Goal: Transaction & Acquisition: Purchase product/service

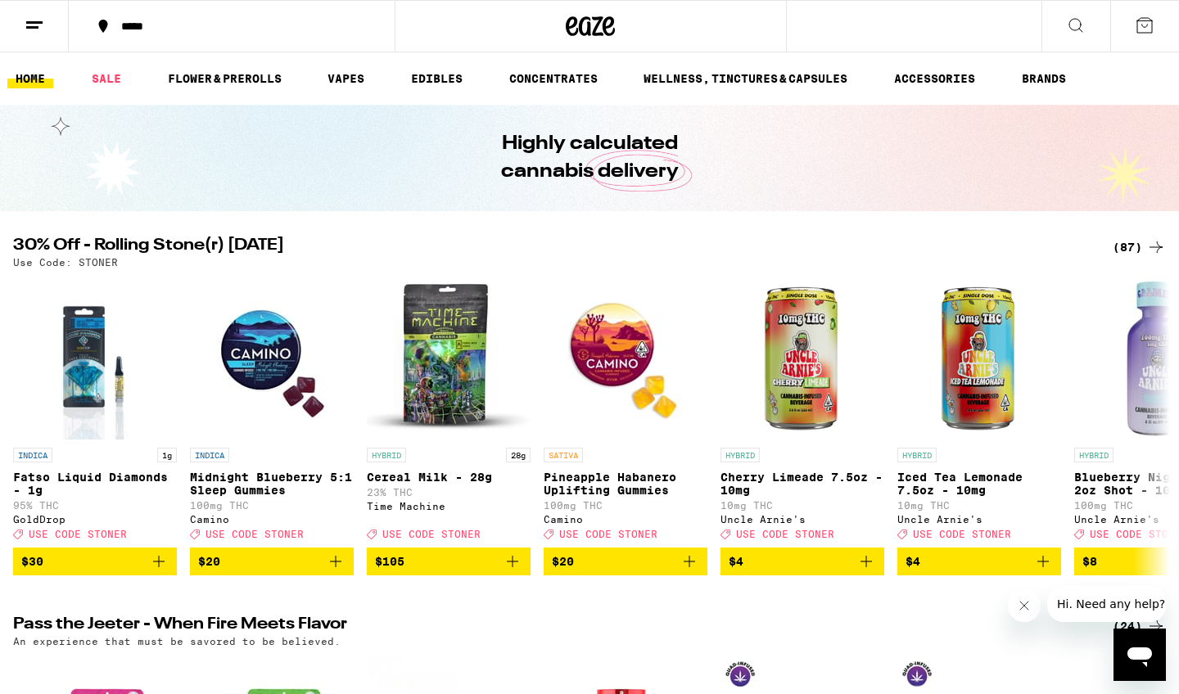
click at [1122, 248] on div "(87)" at bounding box center [1139, 247] width 53 height 20
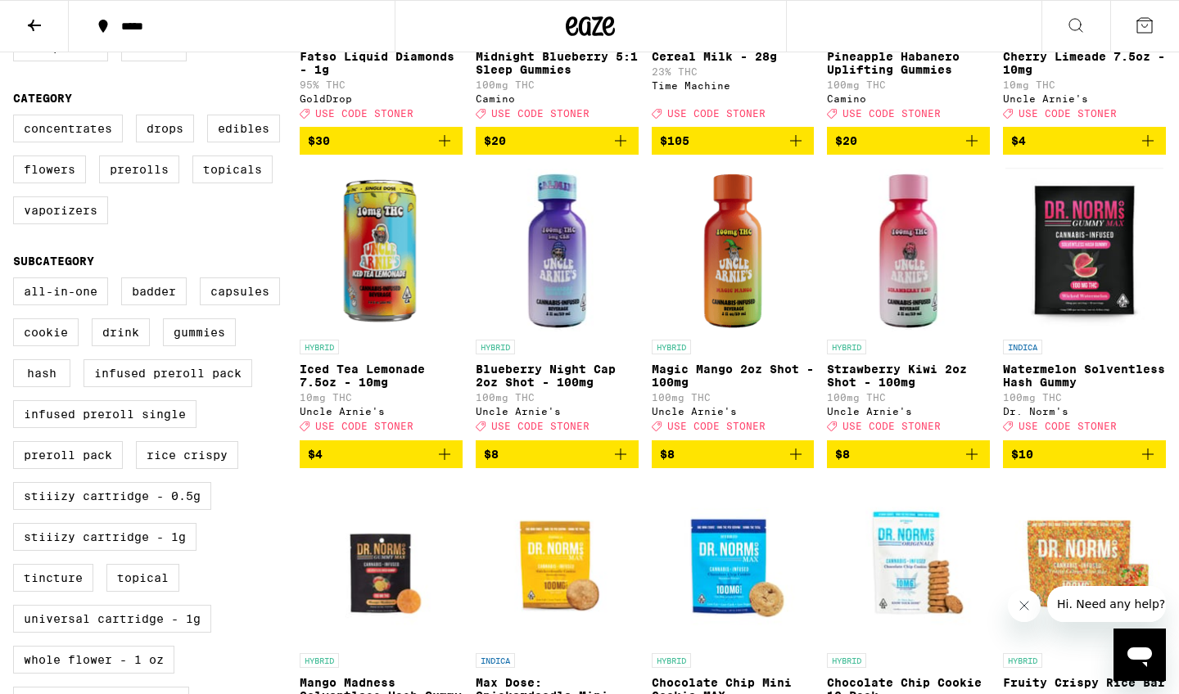
scroll to position [382, 0]
click at [745, 284] on img "Open page for Magic Mango 2oz Shot - 100mg from Uncle Arnie's" at bounding box center [733, 250] width 163 height 164
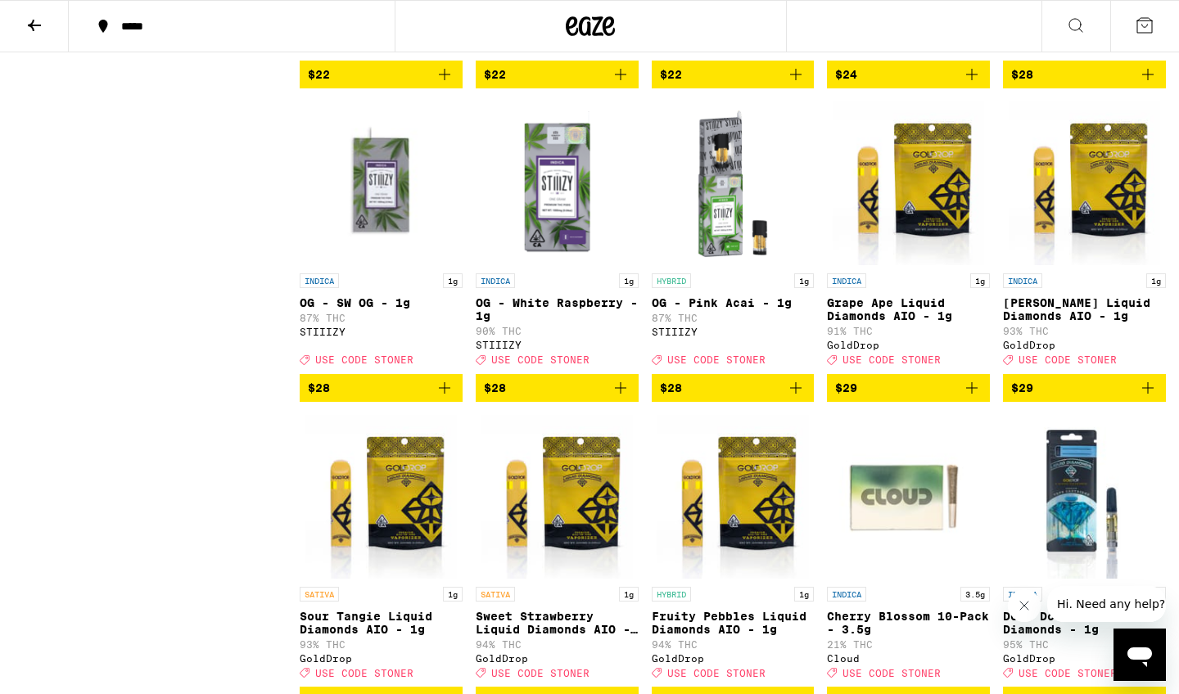
scroll to position [2965, 0]
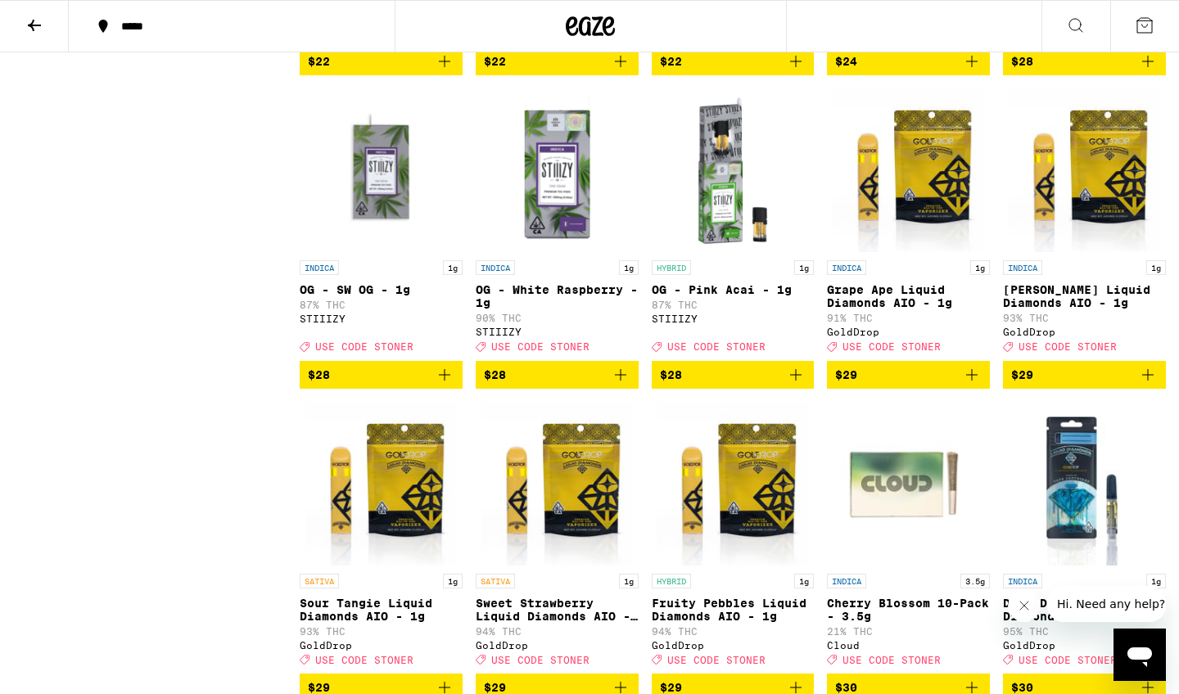
click at [622, 385] on icon "Add to bag" at bounding box center [621, 375] width 20 height 20
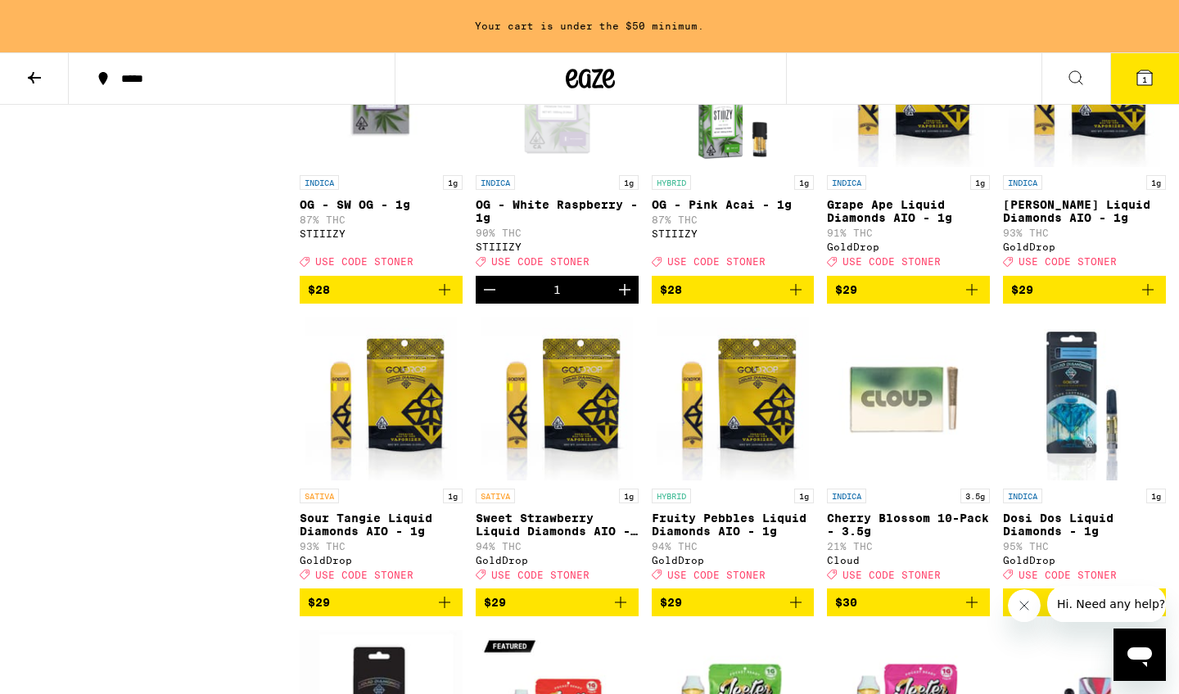
scroll to position [3113, 0]
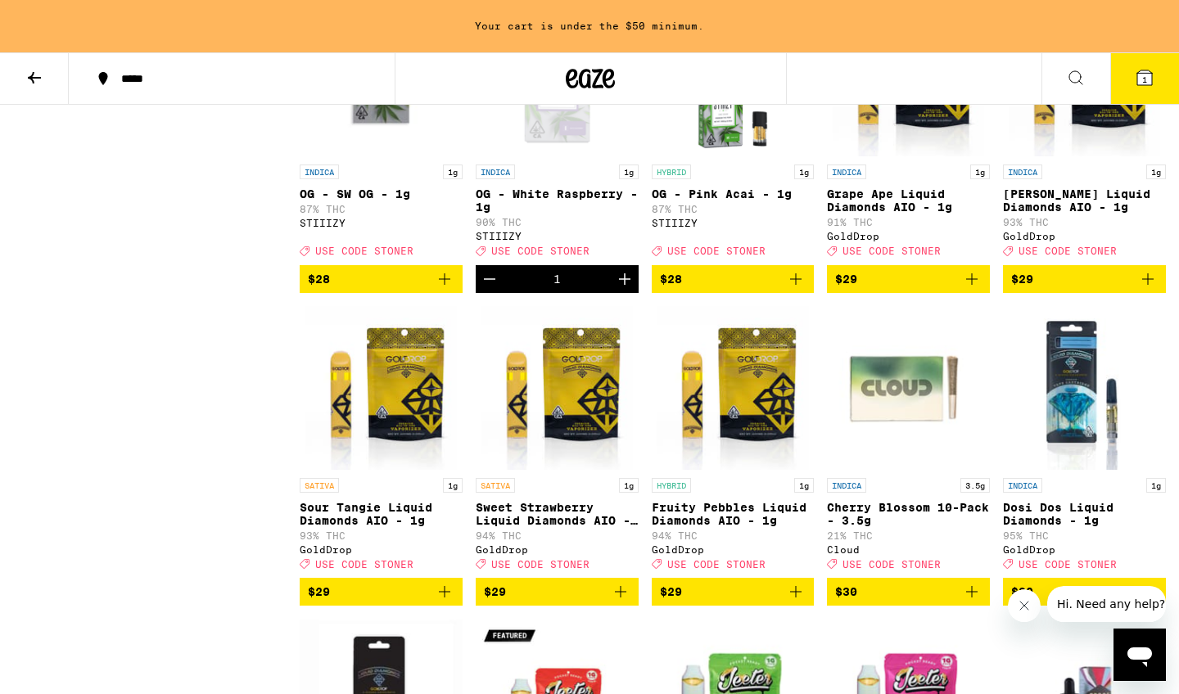
click at [797, 289] on icon "Add to bag" at bounding box center [796, 279] width 20 height 20
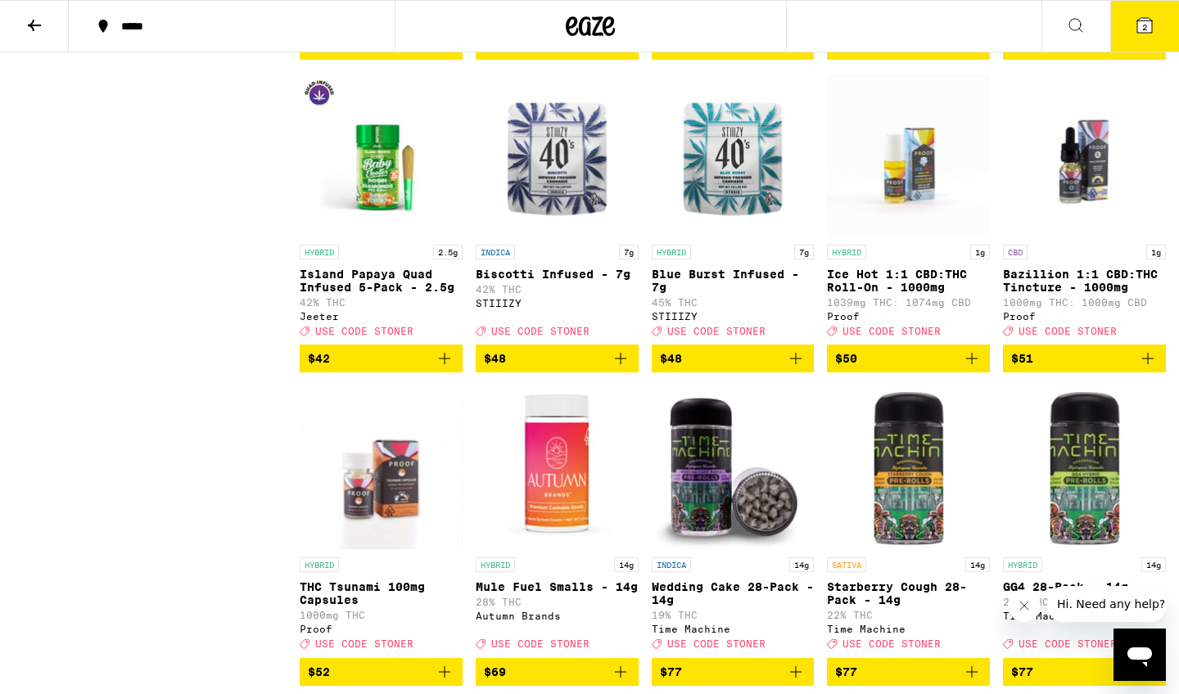
scroll to position [4861, 0]
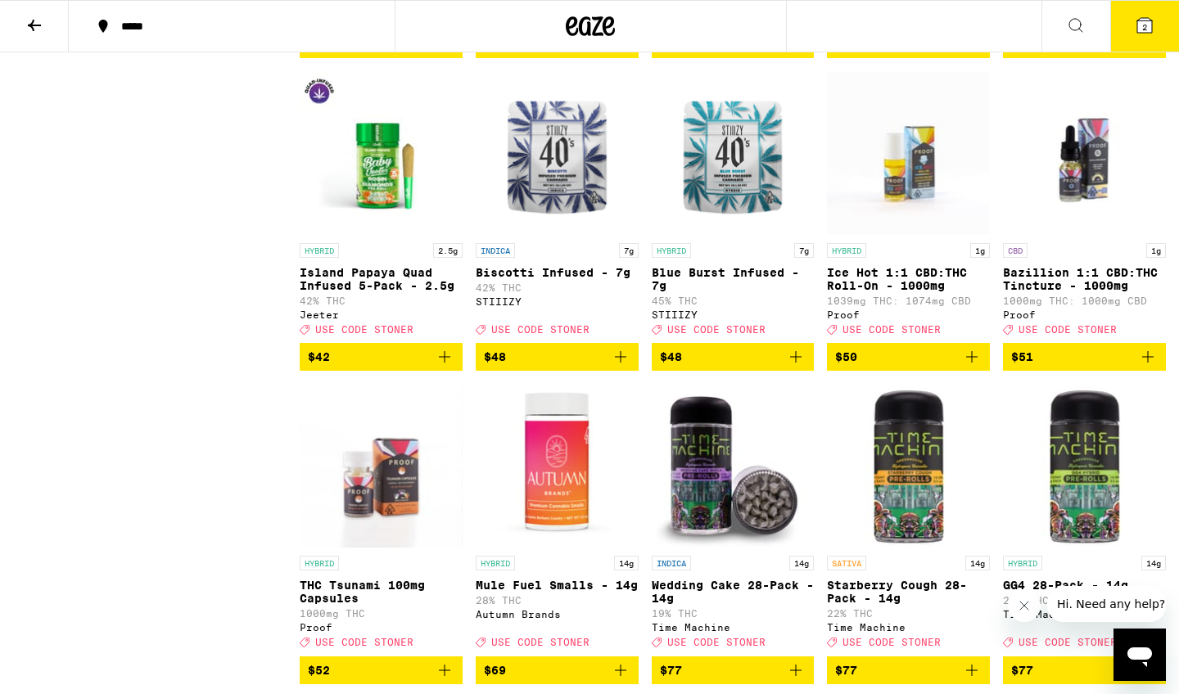
click at [701, 235] on img "Open page for Blue Burst Infused - 7g from STIIIZY" at bounding box center [733, 153] width 163 height 164
click at [691, 235] on img "Open page for Blue Burst Infused - 7g from STIIIZY" at bounding box center [733, 153] width 163 height 164
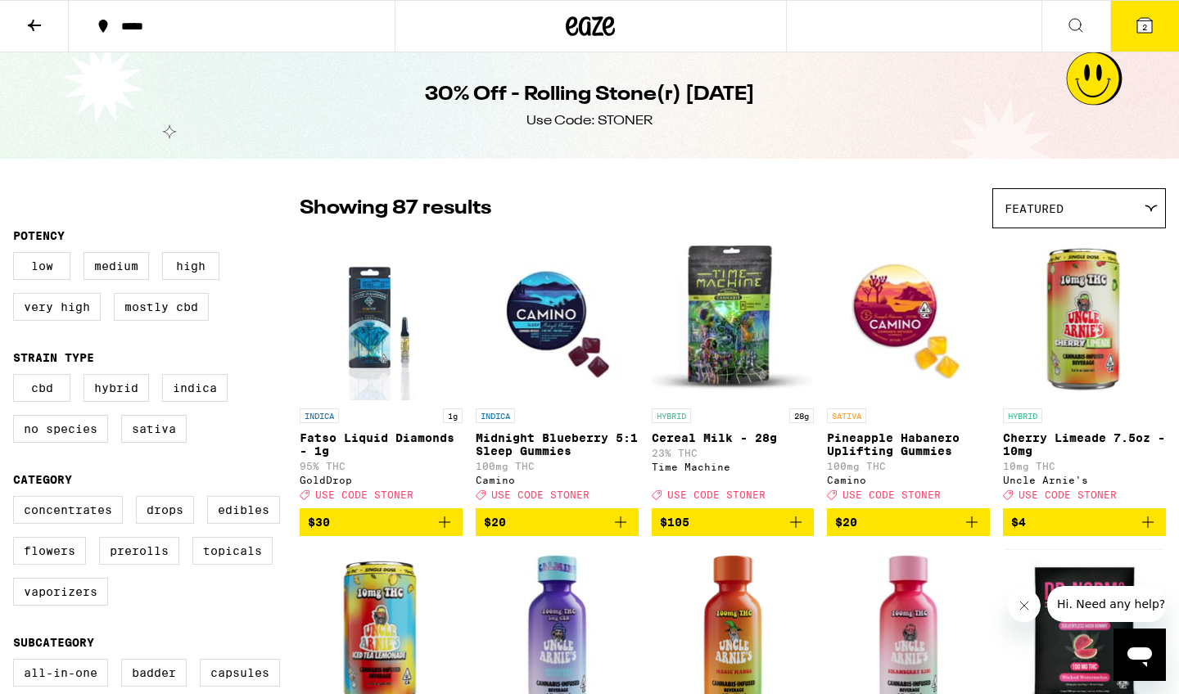
click at [1136, 29] on icon at bounding box center [1145, 26] width 20 height 20
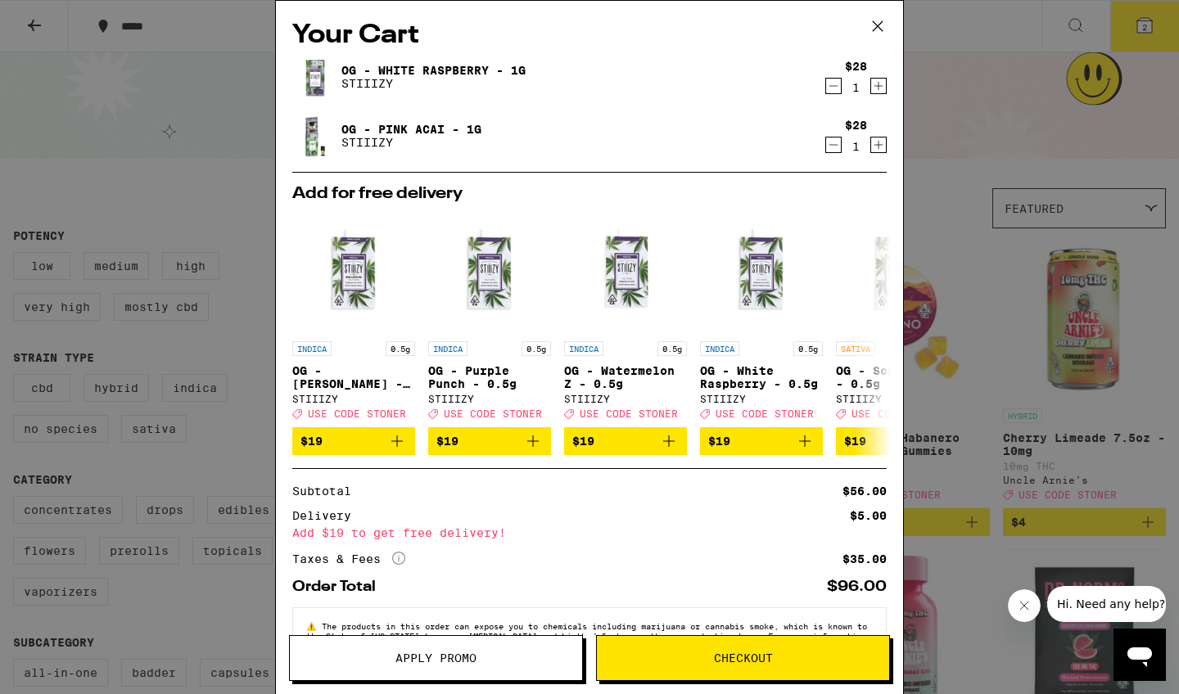
click at [444, 650] on button "Apply Promo" at bounding box center [436, 658] width 294 height 46
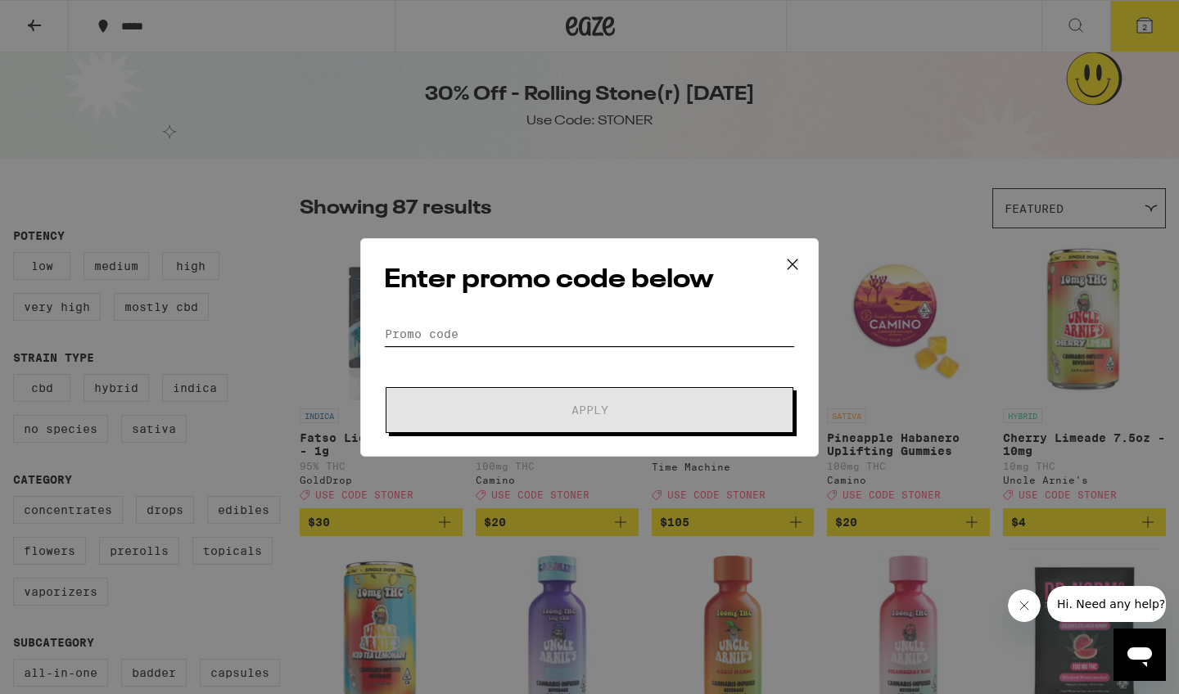
click at [558, 338] on input "Promo Code" at bounding box center [589, 334] width 411 height 25
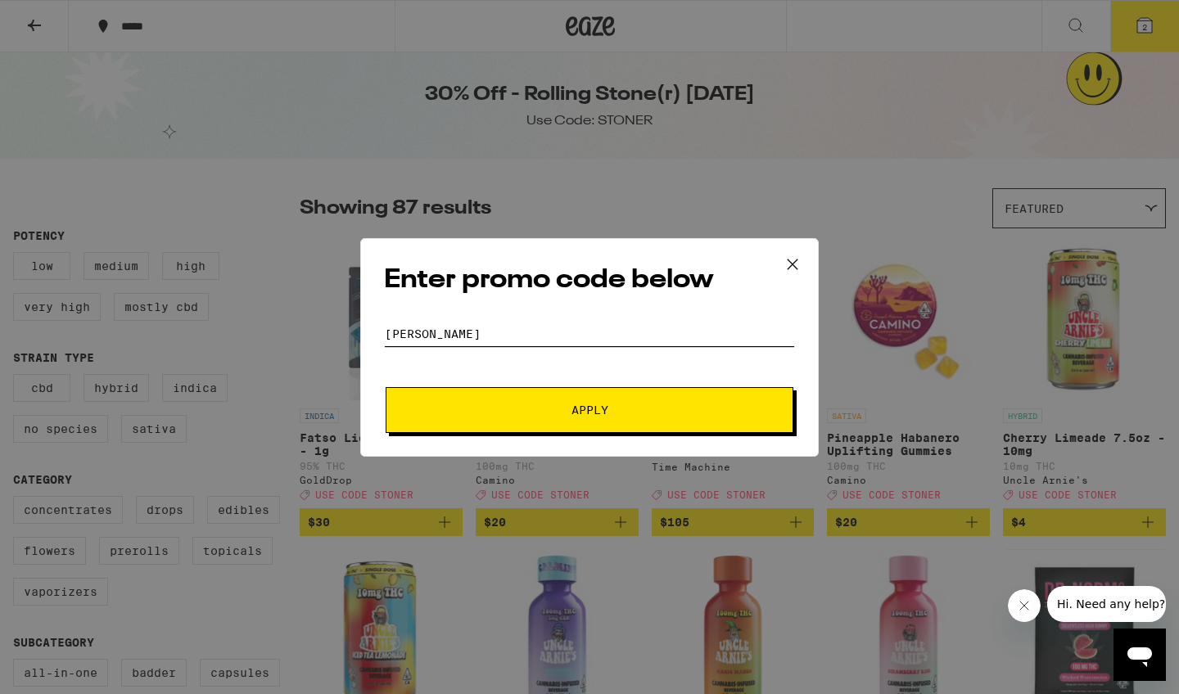
type input "[PERSON_NAME]"
click at [590, 409] on button "Apply" at bounding box center [590, 410] width 408 height 46
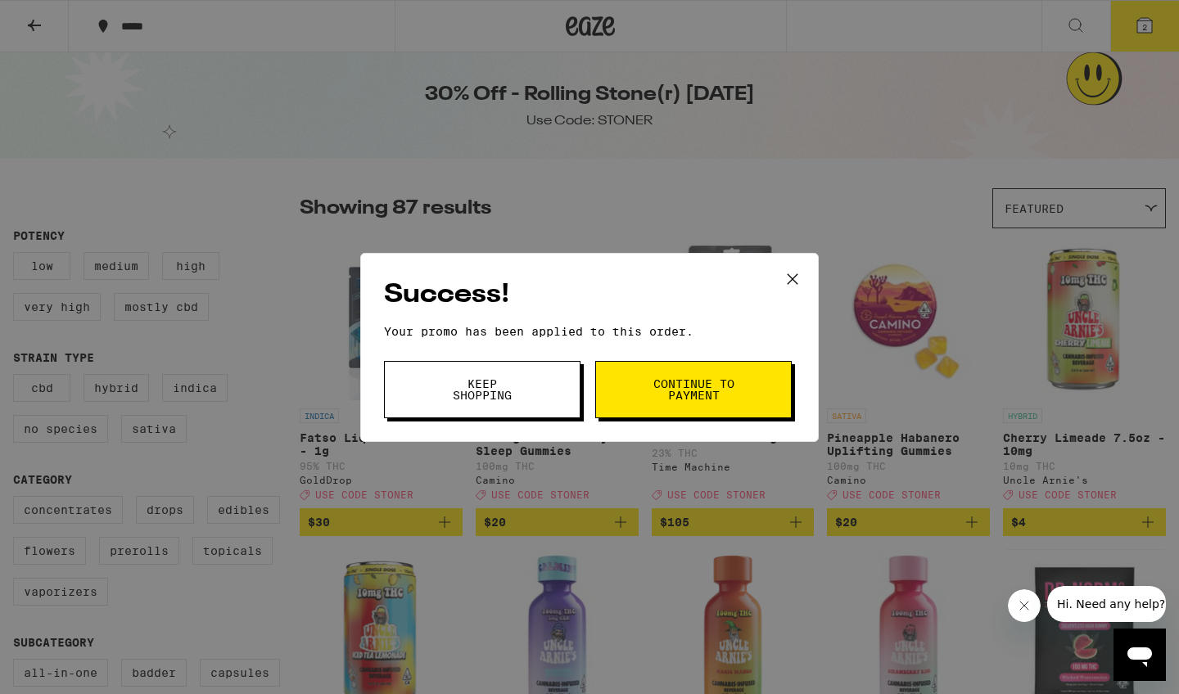
click at [619, 369] on button "Continue to payment" at bounding box center [693, 389] width 197 height 57
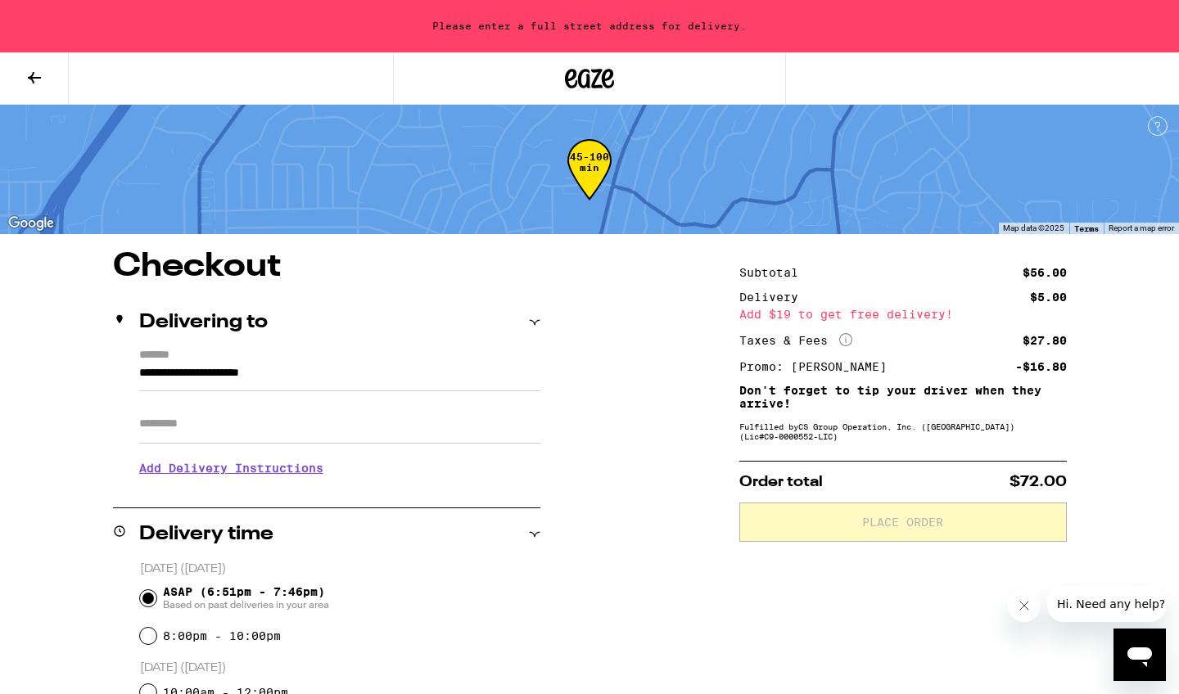
click at [45, 81] on button at bounding box center [34, 79] width 69 height 52
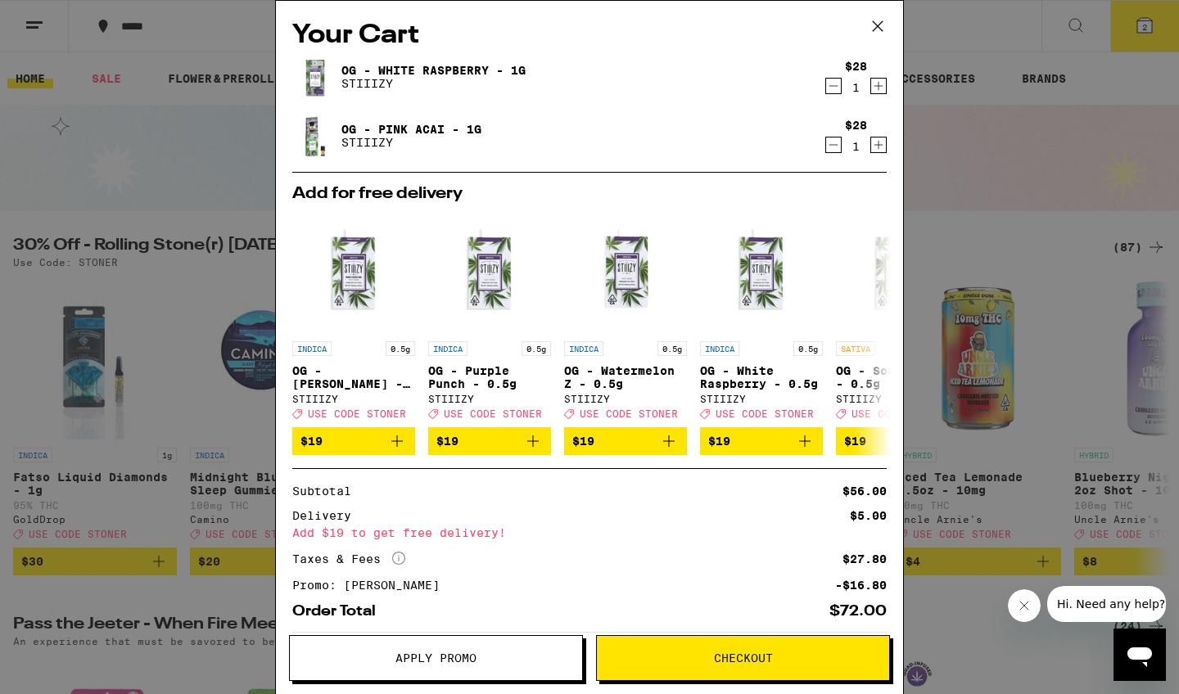
click at [467, 664] on span "Apply Promo" at bounding box center [436, 658] width 81 height 11
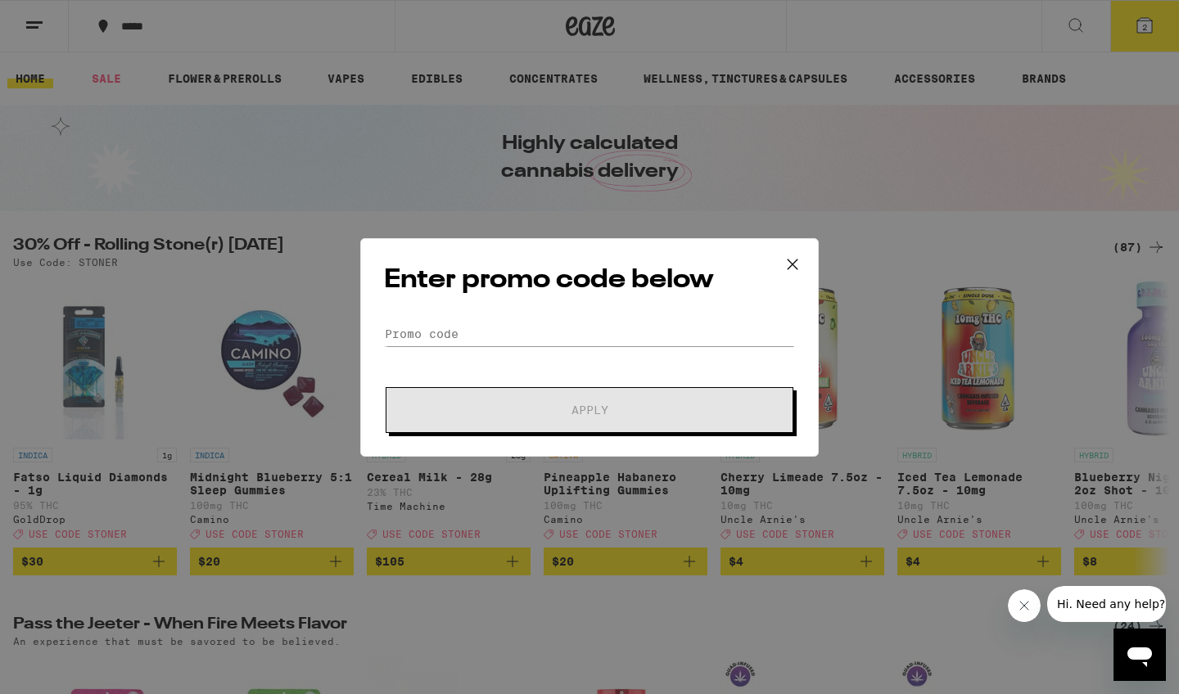
click at [798, 258] on icon at bounding box center [792, 264] width 25 height 25
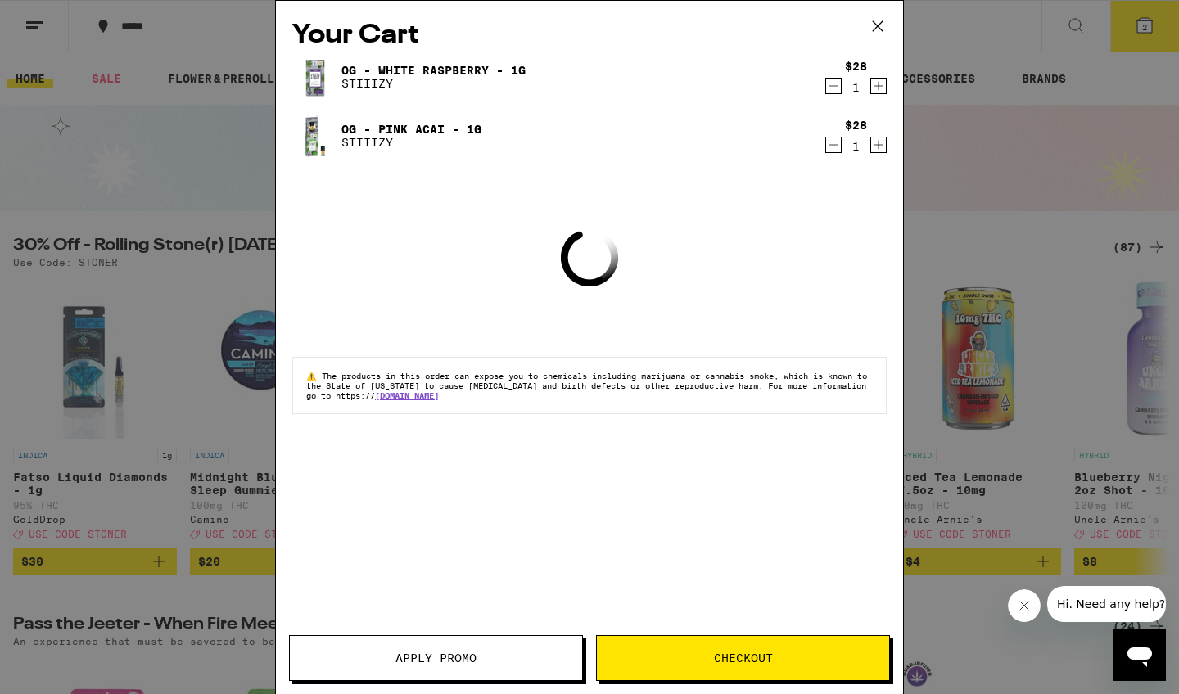
click at [834, 91] on icon "Decrement" at bounding box center [833, 86] width 15 height 20
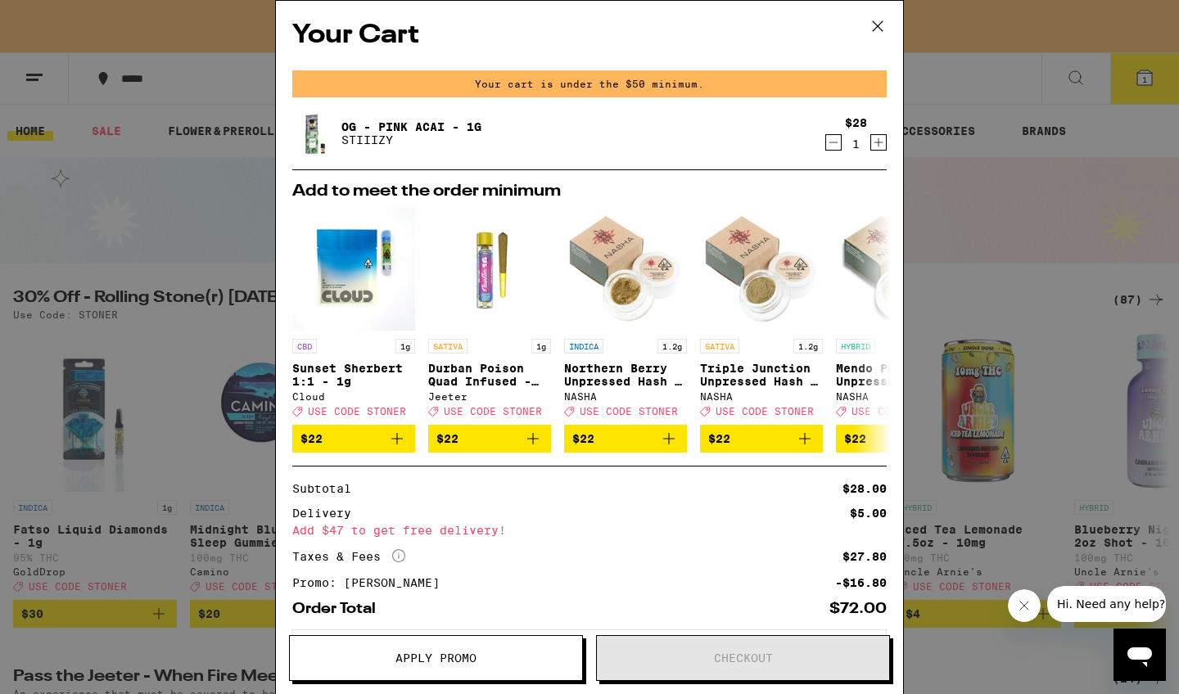
click at [825, 146] on button "Decrement" at bounding box center [833, 142] width 16 height 16
